Goal: Task Accomplishment & Management: Manage account settings

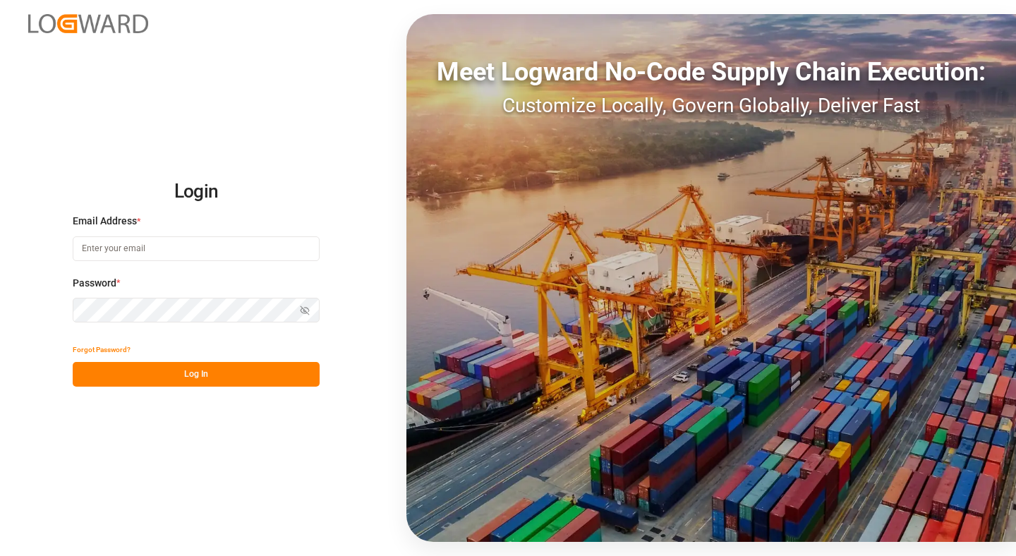
click at [137, 243] on input at bounding box center [196, 248] width 247 height 25
type input "[PERSON_NAME][EMAIL_ADDRESS][DOMAIN_NAME]"
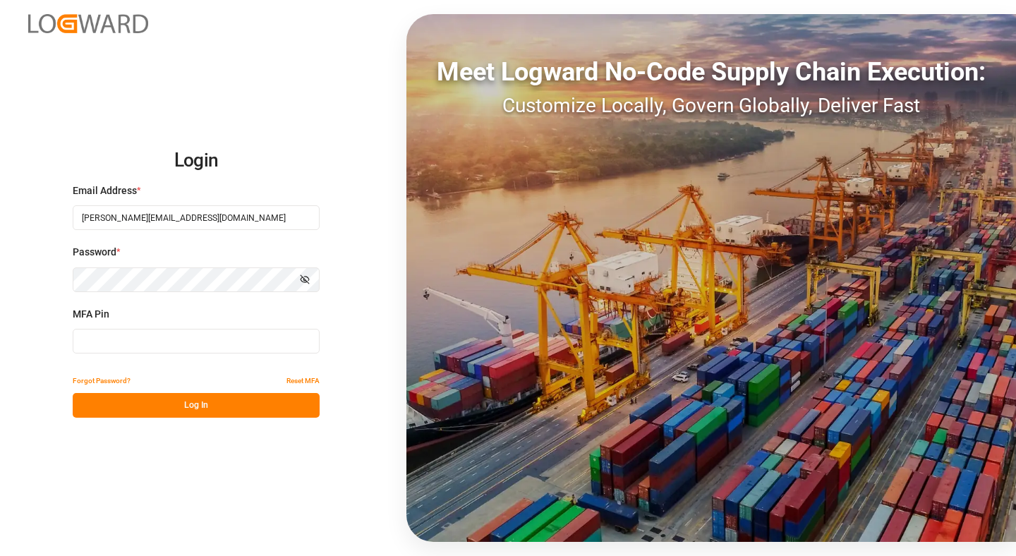
type input "679242"
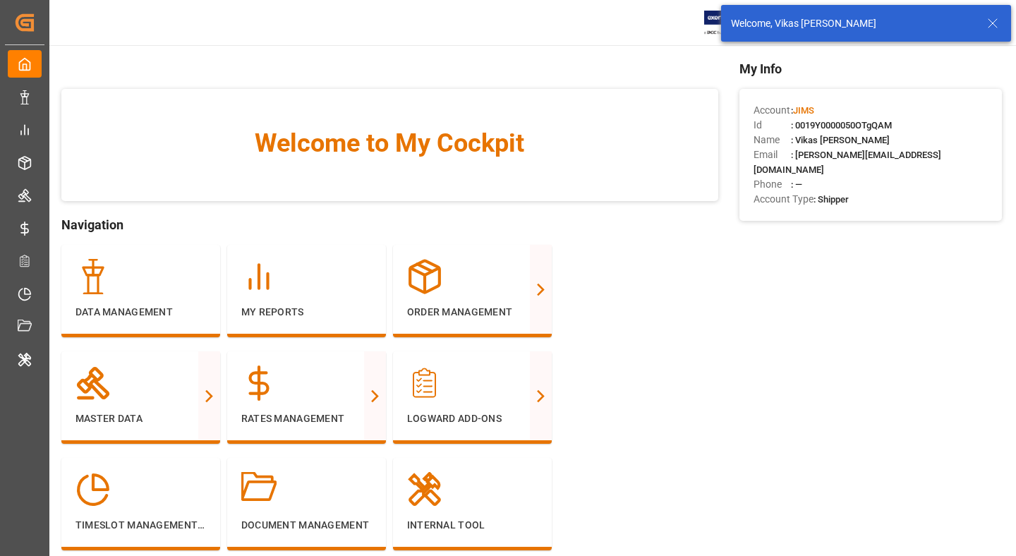
click at [995, 20] on icon at bounding box center [992, 23] width 17 height 17
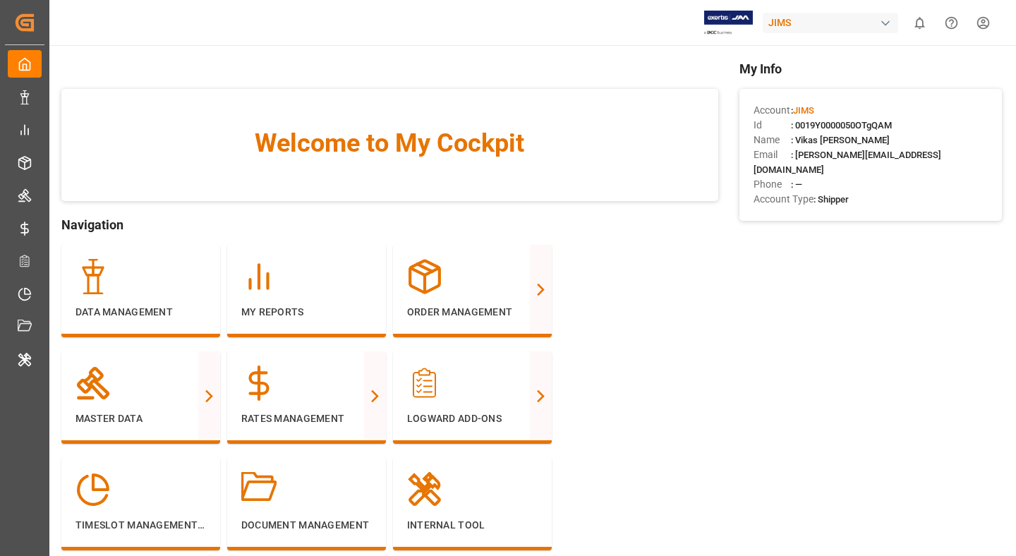
click at [786, 23] on div "JIMS" at bounding box center [829, 23] width 135 height 20
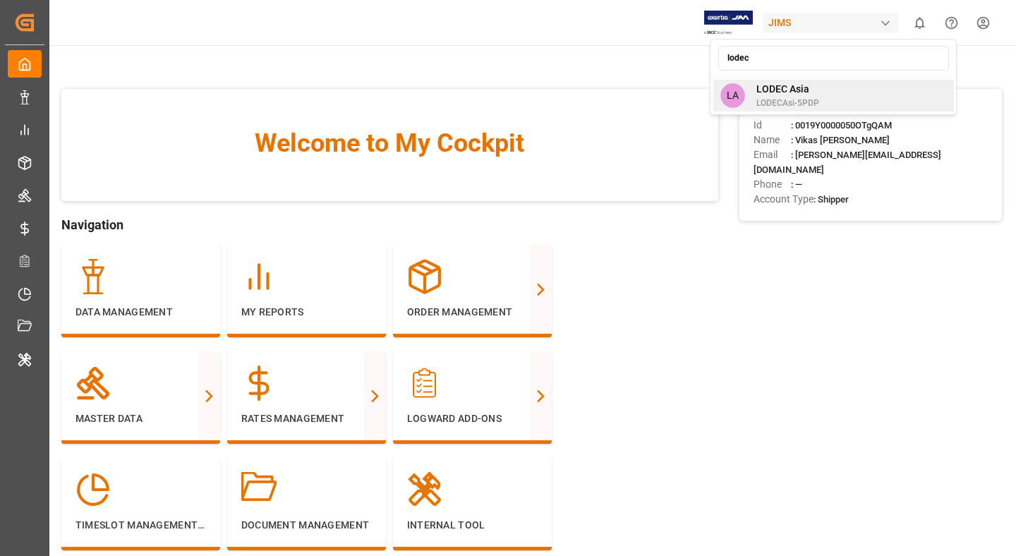
type input "lodec"
click at [755, 90] on div "LODEC Asia LODECAsi-5PDP" at bounding box center [782, 96] width 74 height 28
